Goal: Entertainment & Leisure: Consume media (video, audio)

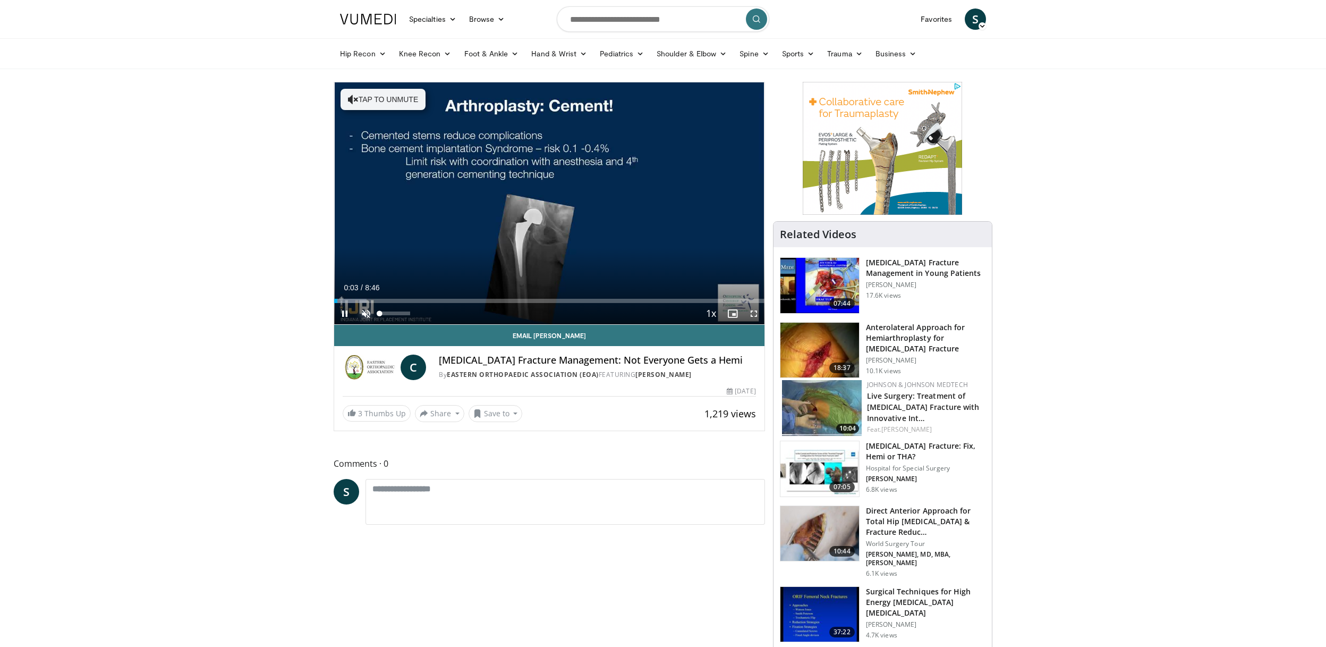
click at [367, 311] on span "Video Player" at bounding box center [366, 313] width 21 height 21
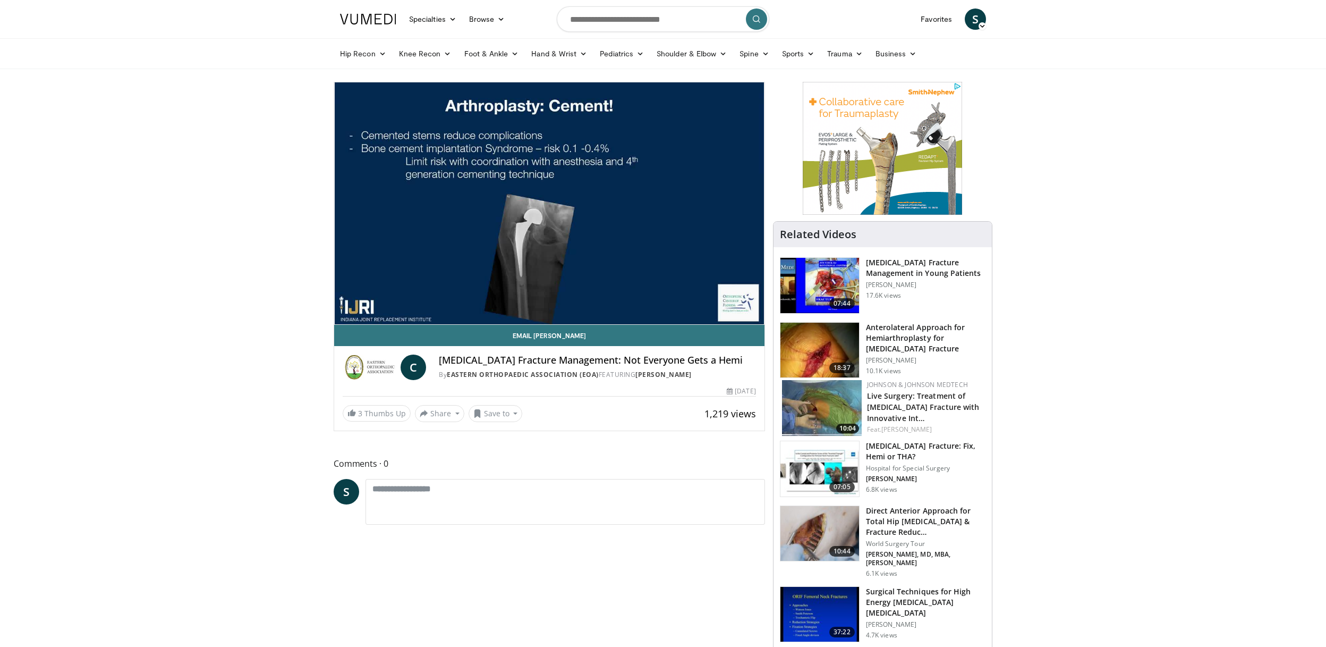
click at [368, 298] on div "10 seconds Tap to unmute" at bounding box center [549, 203] width 430 height 242
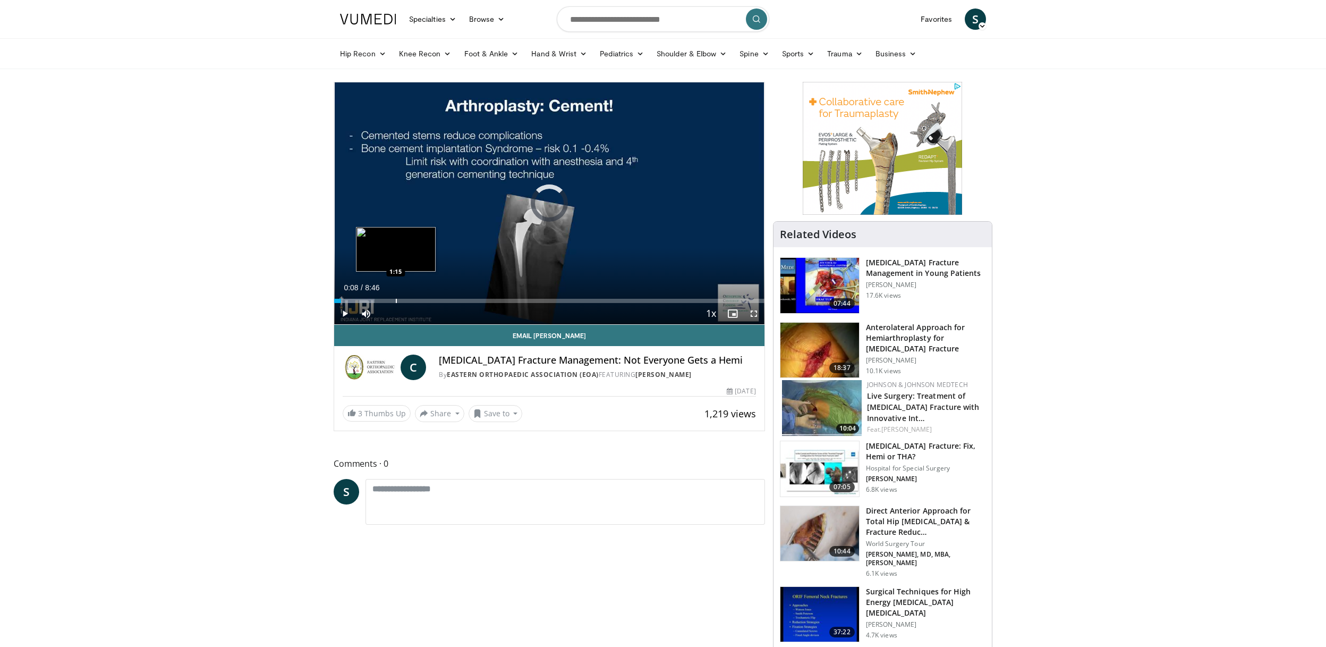
click at [396, 299] on div "Progress Bar" at bounding box center [396, 301] width 1 height 4
click at [453, 303] on div "Current Time 1:15 / Duration 8:46 Play Skip Backward Skip Forward Mute Loaded :…" at bounding box center [549, 313] width 430 height 21
click at [455, 302] on div "Progress Bar" at bounding box center [455, 301] width 1 height 4
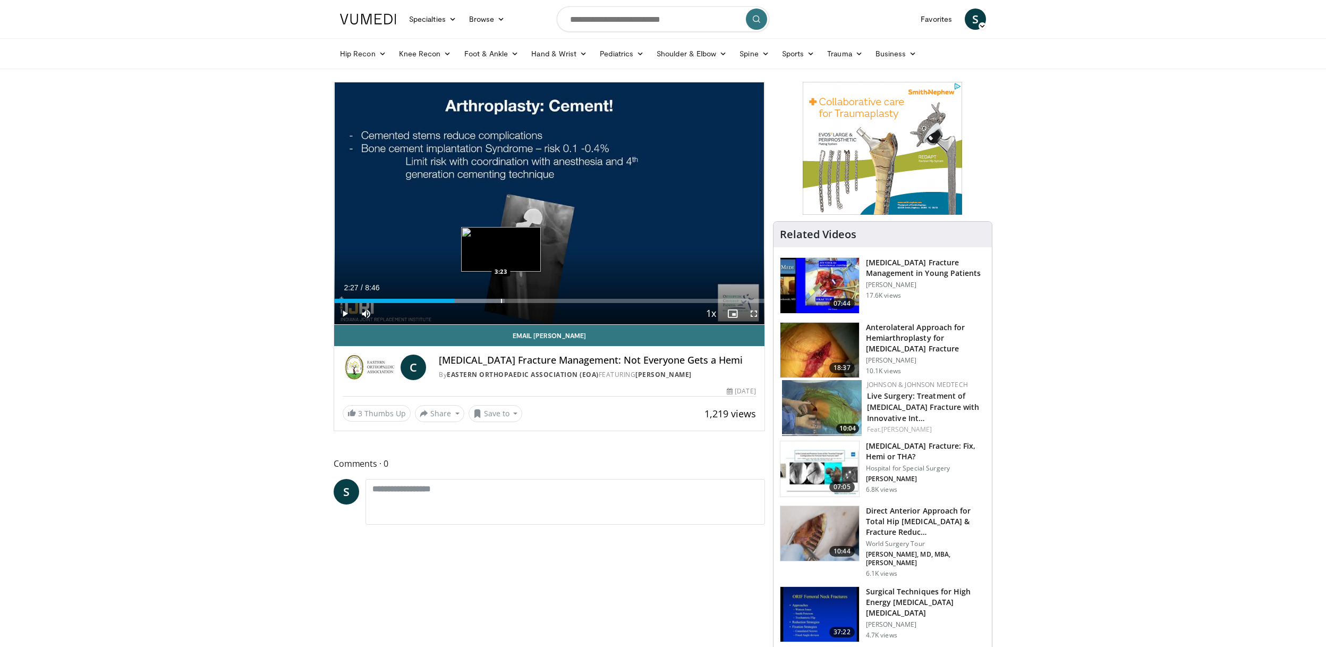
click at [501, 301] on div "Progress Bar" at bounding box center [501, 301] width 1 height 4
click at [532, 302] on div "Progress Bar" at bounding box center [532, 301] width 1 height 4
click at [566, 303] on div "Current Time 4:02 / Duration 8:46 Play Skip Backward Skip Forward Mute Loaded :…" at bounding box center [549, 313] width 430 height 21
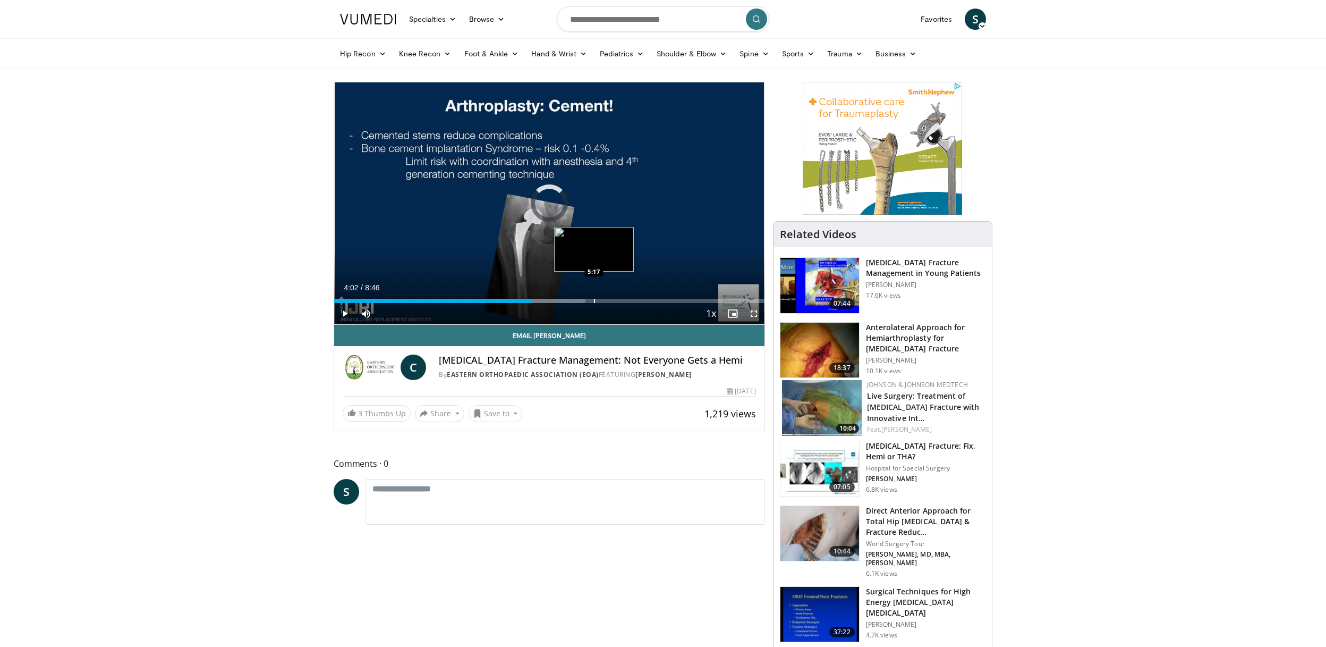
click at [594, 300] on div "Progress Bar" at bounding box center [594, 301] width 1 height 4
click at [347, 312] on span "Video Player" at bounding box center [344, 313] width 21 height 21
click at [642, 300] on div "Loaded : 75.44% 6:16 6:16" at bounding box center [549, 301] width 430 height 4
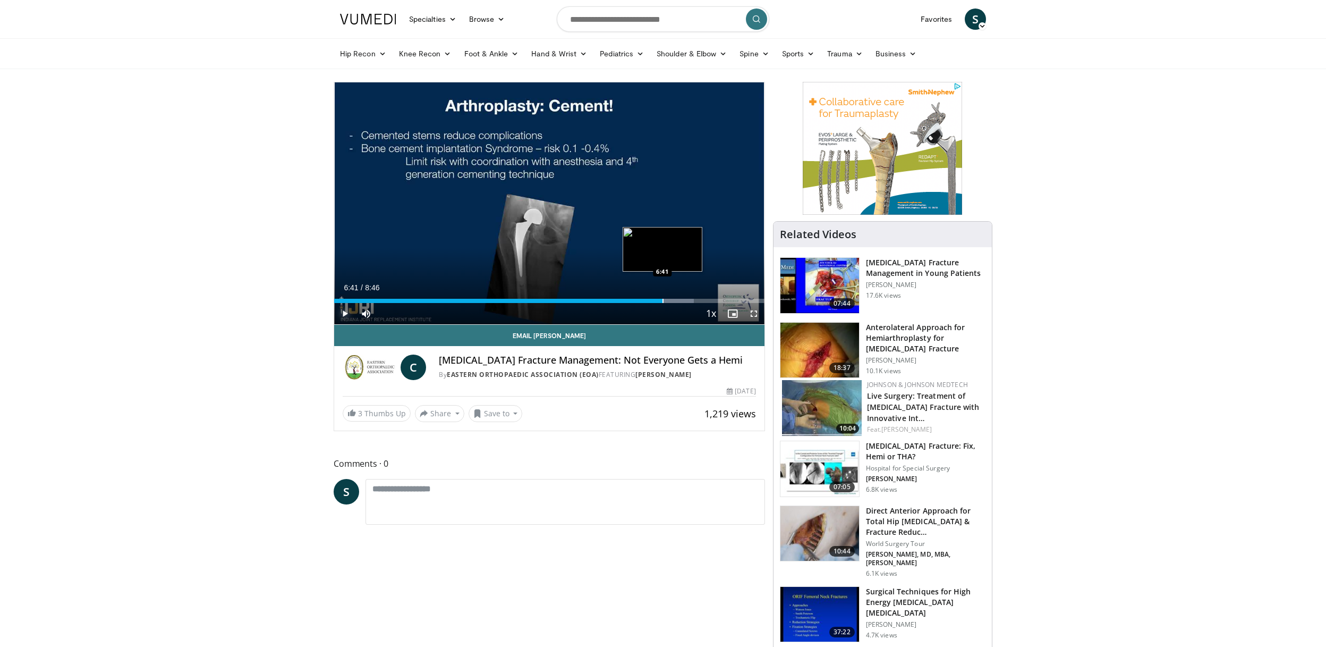
click at [663, 300] on div "Progress Bar" at bounding box center [663, 301] width 1 height 4
click at [686, 301] on div "Progress Bar" at bounding box center [686, 301] width 1 height 4
click at [740, 301] on div "Progress Bar" at bounding box center [740, 301] width 1 height 4
click at [757, 302] on div "Progress Bar" at bounding box center [757, 301] width 1 height 4
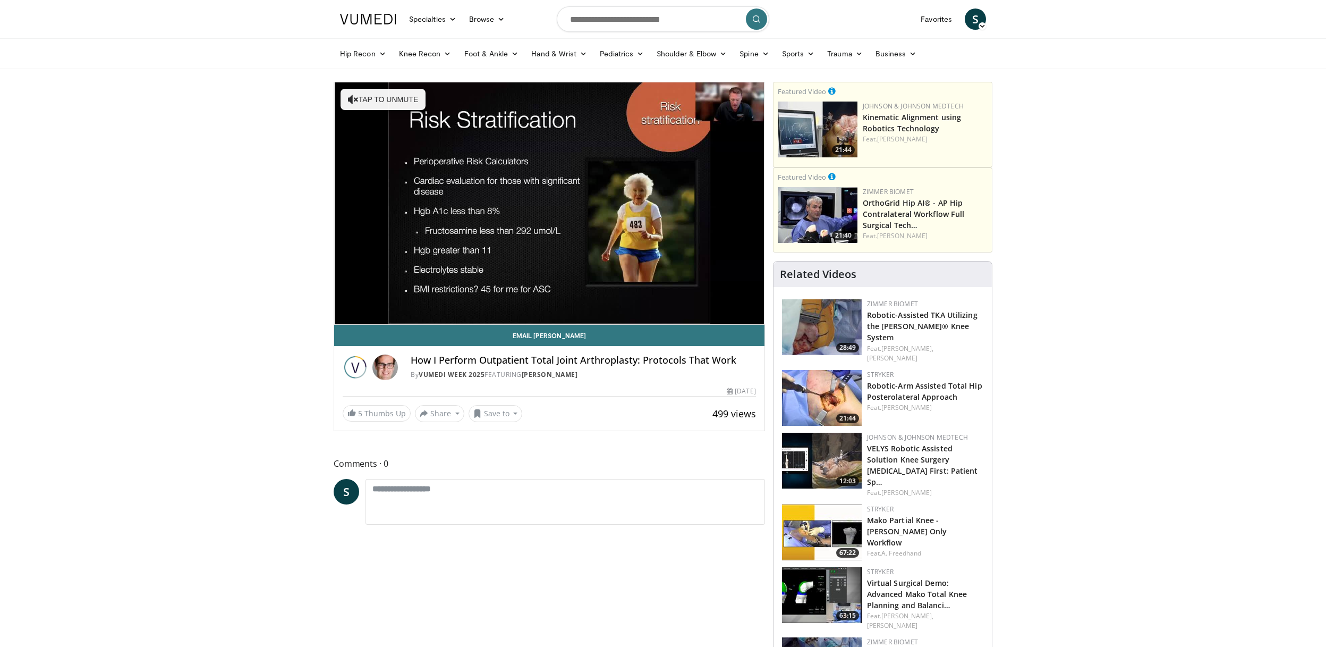
scroll to position [1, 0]
click at [364, 311] on span "Video Player" at bounding box center [366, 312] width 21 height 21
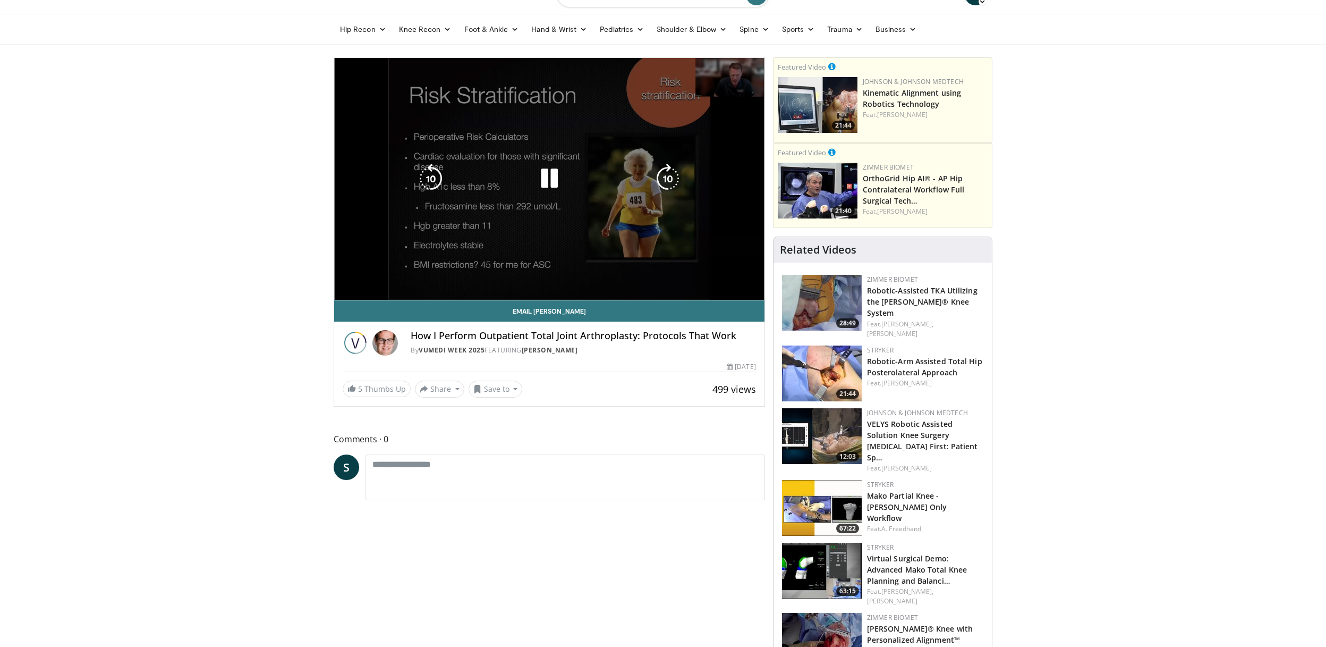
scroll to position [26, 0]
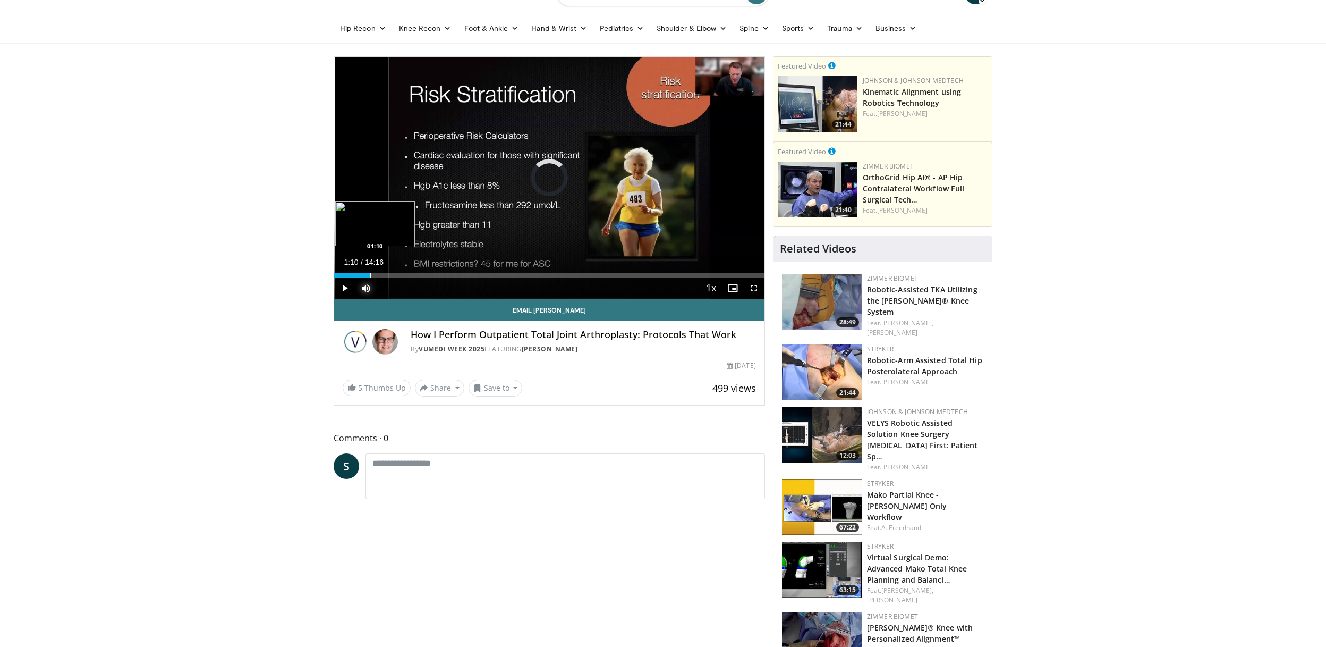
click at [370, 276] on div "Progress Bar" at bounding box center [370, 275] width 1 height 4
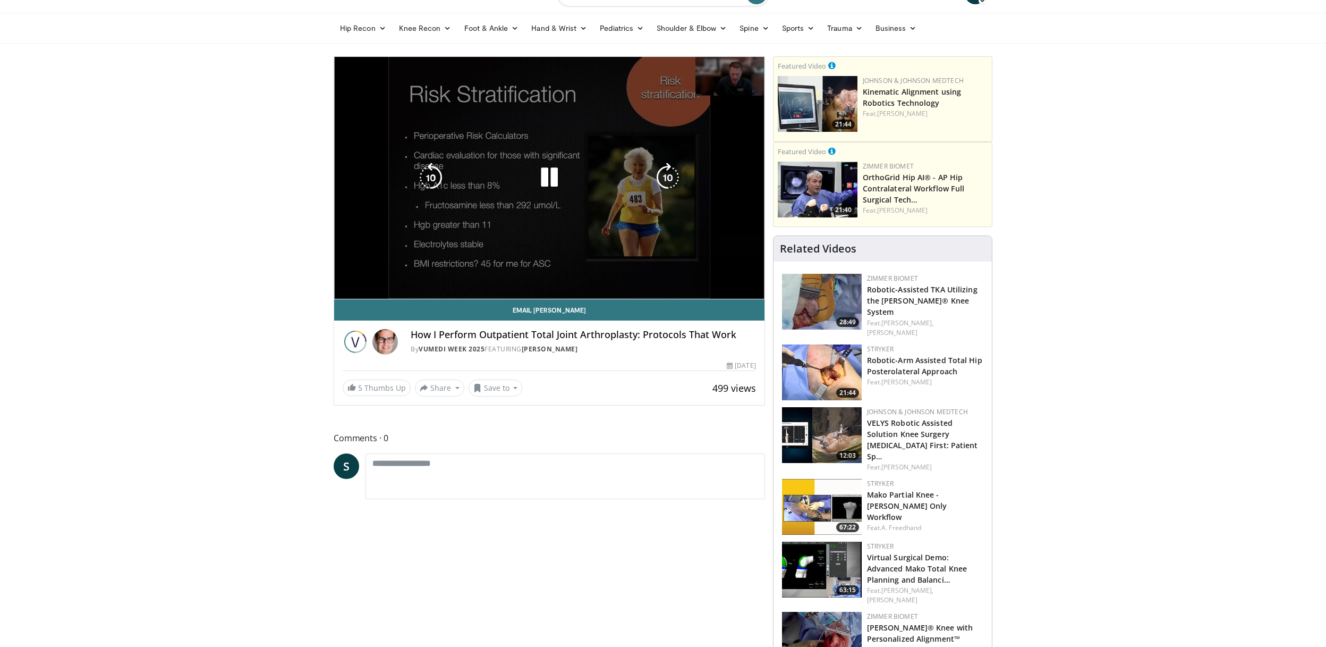
click at [407, 274] on div "10 seconds Tap to unmute" at bounding box center [549, 178] width 430 height 242
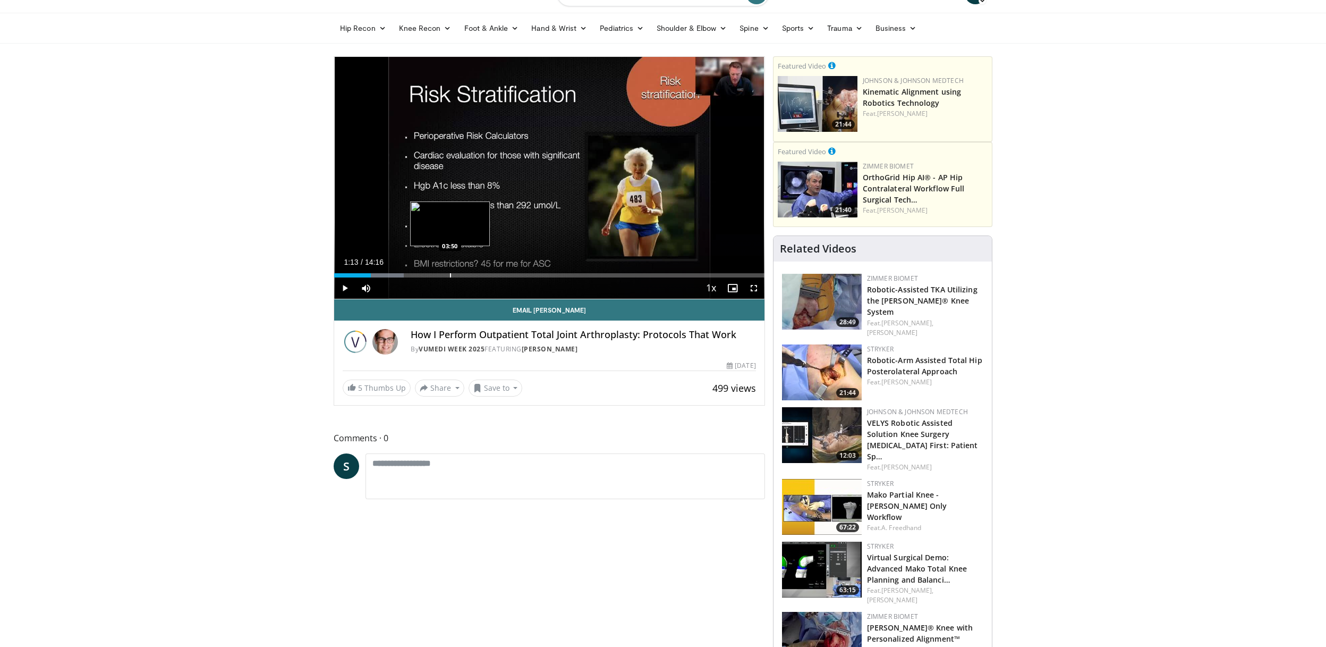
click at [450, 276] on div "Progress Bar" at bounding box center [450, 275] width 1 height 4
click at [482, 277] on div "Progress Bar" at bounding box center [482, 275] width 1 height 4
click at [535, 276] on div "Progress Bar" at bounding box center [535, 275] width 1 height 4
click at [581, 276] on div "Progress Bar" at bounding box center [581, 275] width 1 height 4
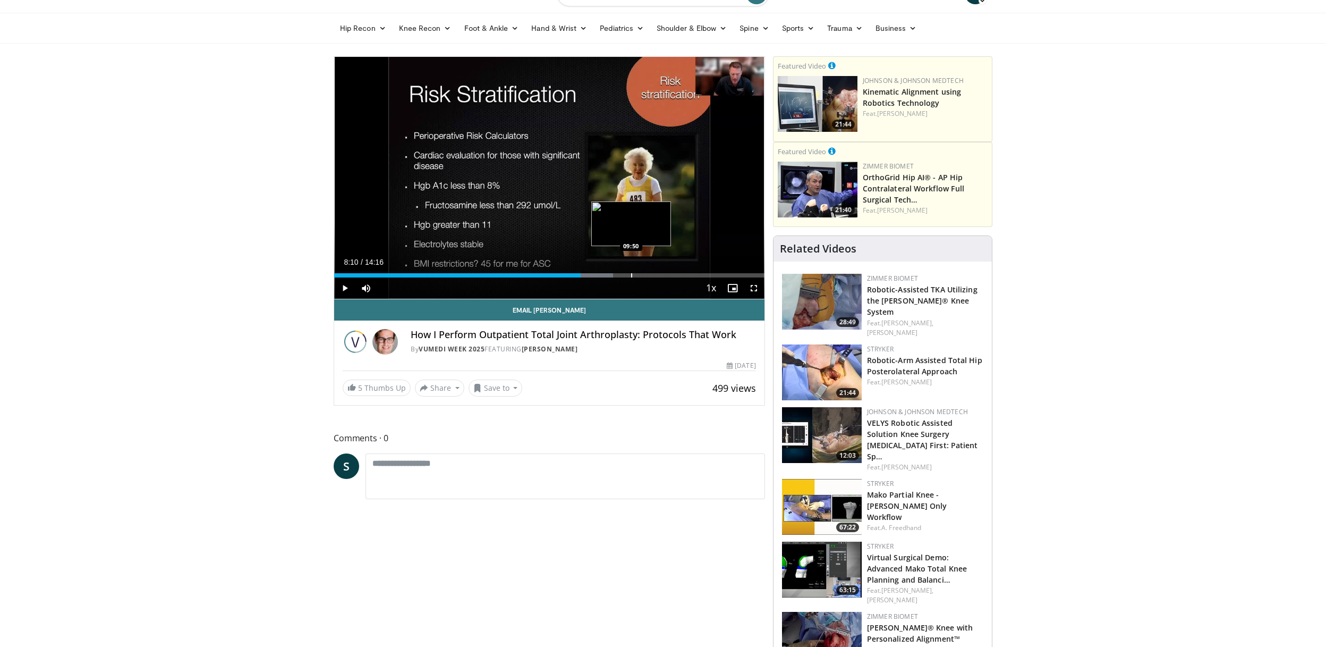
click at [631, 276] on div "Progress Bar" at bounding box center [631, 275] width 1 height 4
click at [672, 276] on div "Progress Bar" at bounding box center [672, 275] width 1 height 4
click at [702, 274] on div "Progress Bar" at bounding box center [702, 275] width 1 height 4
click at [737, 275] on div "Progress Bar" at bounding box center [737, 275] width 1 height 4
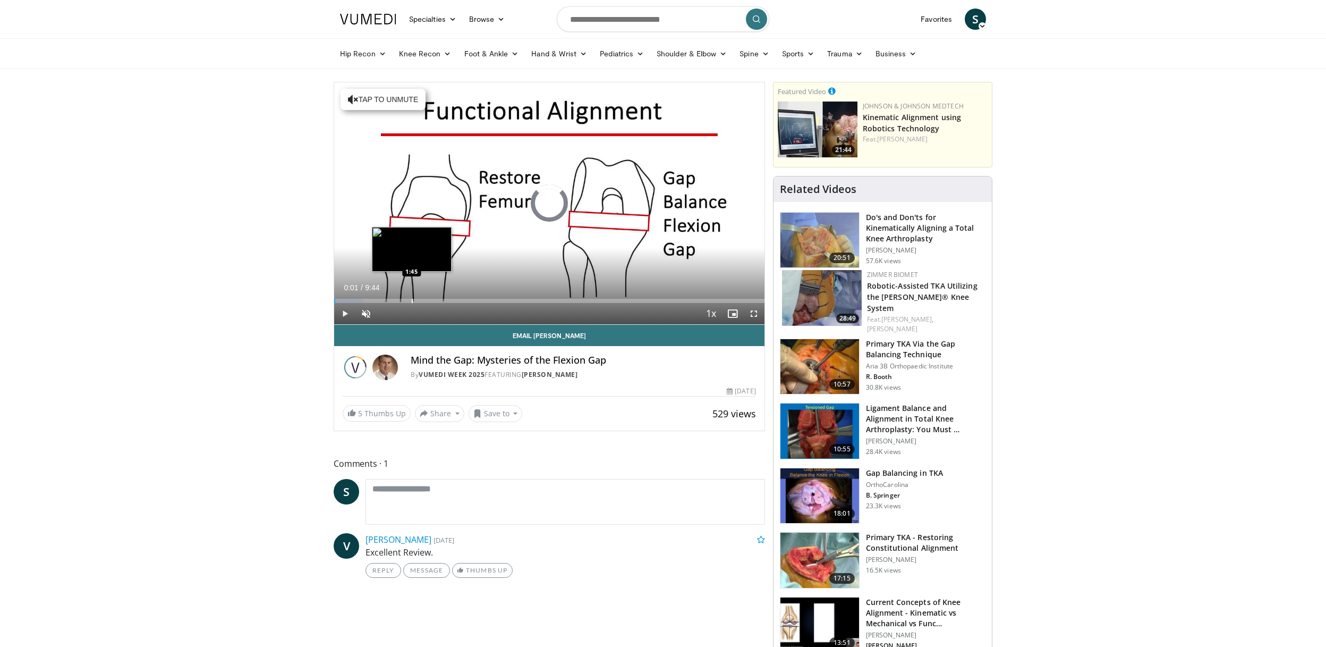
click at [412, 301] on div "Progress Bar" at bounding box center [412, 301] width 1 height 4
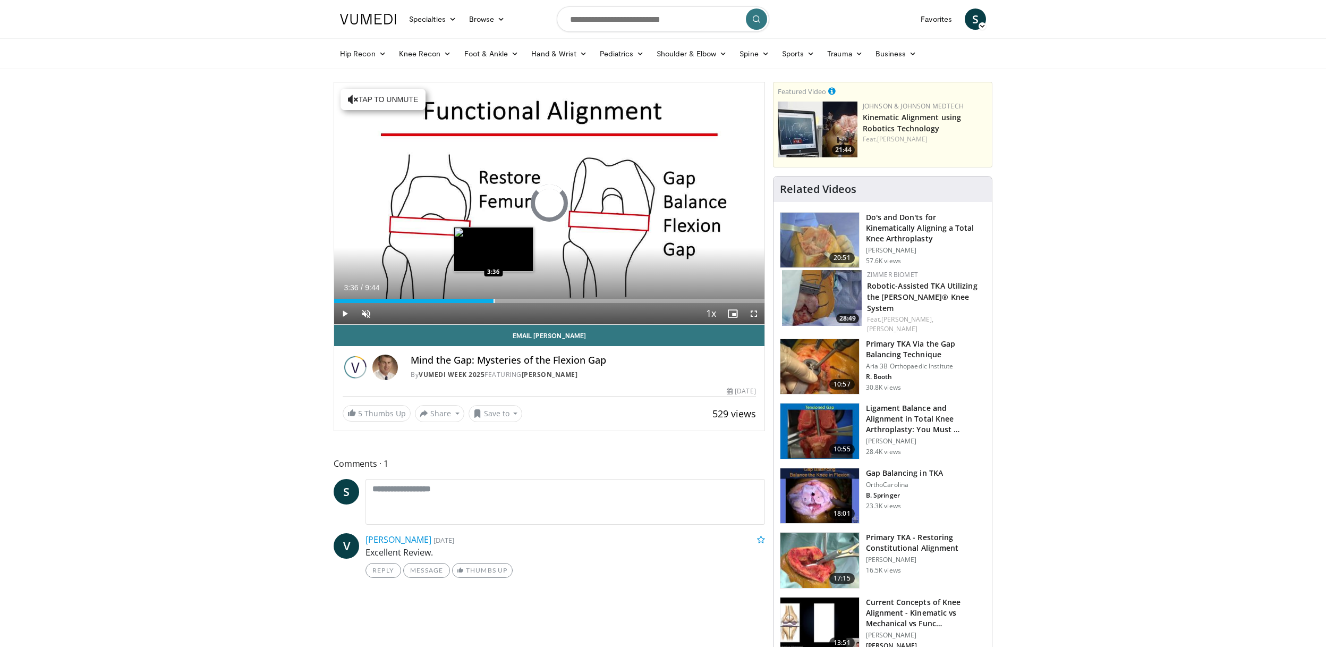
click at [494, 301] on div "Progress Bar" at bounding box center [494, 301] width 1 height 4
click at [541, 300] on div "Progress Bar" at bounding box center [541, 301] width 1 height 4
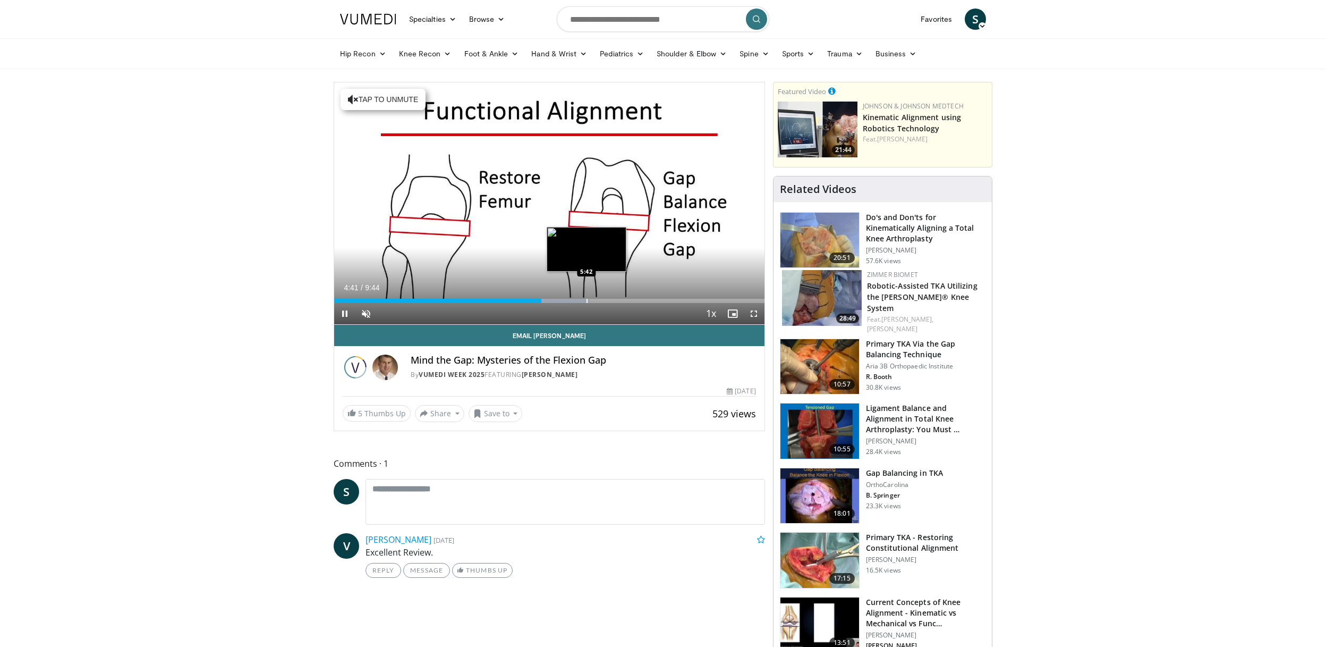
click at [587, 299] on div "Progress Bar" at bounding box center [587, 301] width 1 height 4
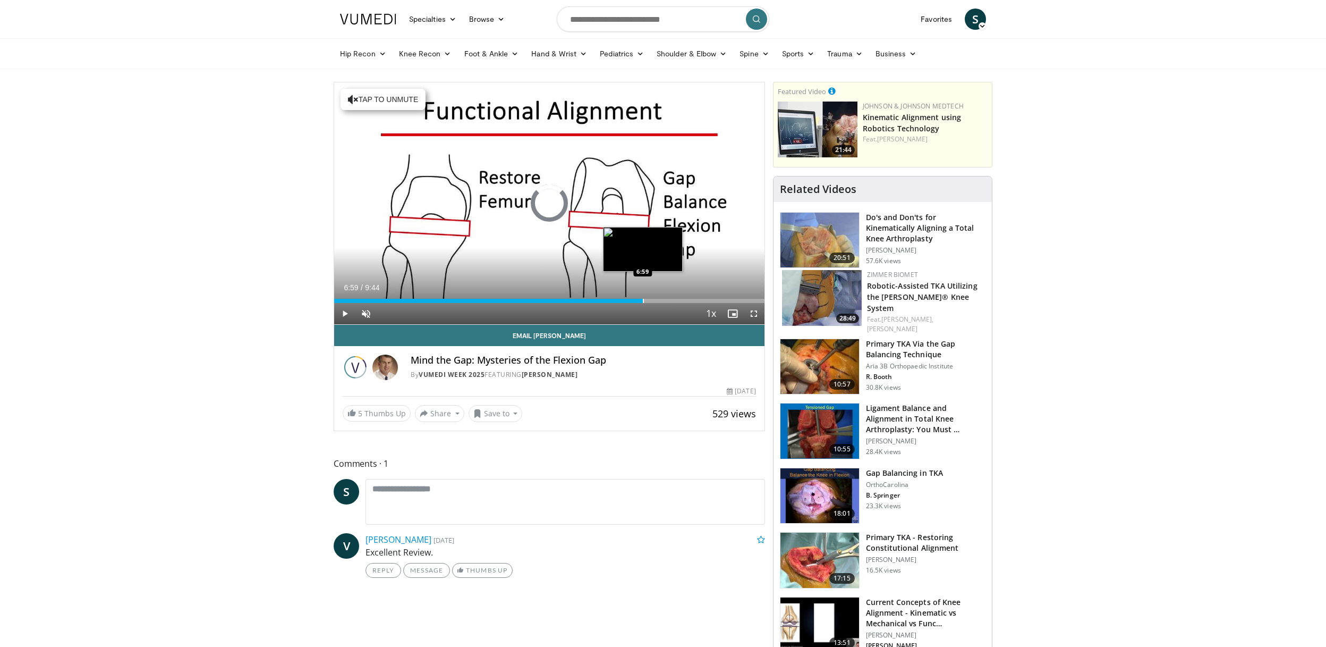
click at [643, 299] on div "Progress Bar" at bounding box center [643, 301] width 1 height 4
